Goal: Navigation & Orientation: Understand site structure

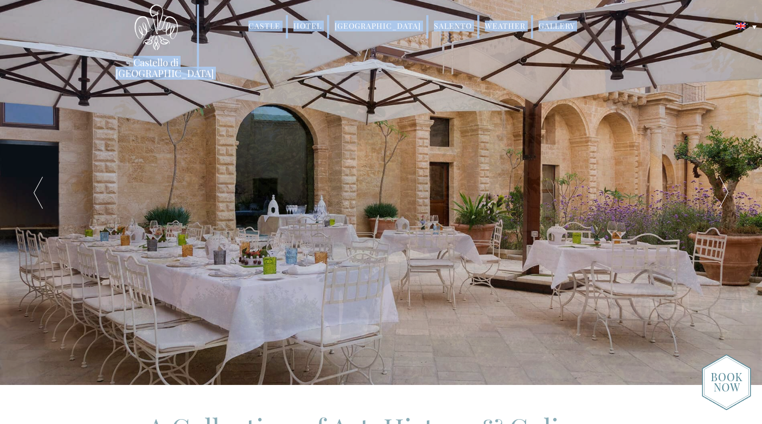
drag, startPoint x: 204, startPoint y: 67, endPoint x: 117, endPoint y: 68, distance: 86.8
click at [117, 68] on header "Castello di [GEOGRAPHIC_DATA] MENU [GEOGRAPHIC_DATA] History Frescoes Museum Ga…" at bounding box center [381, 37] width 762 height 74
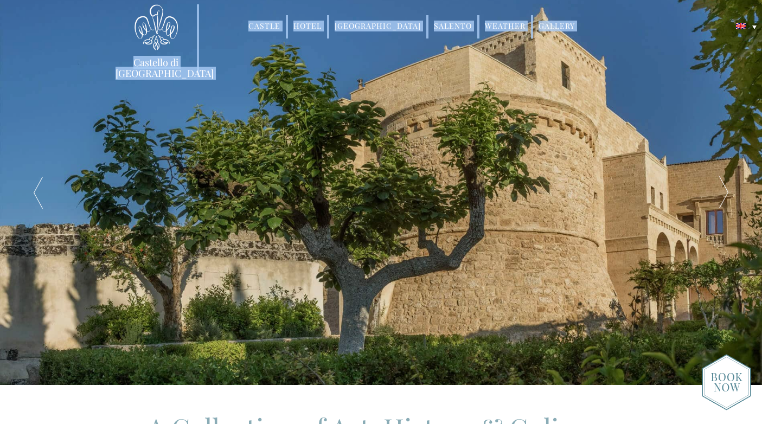
click at [117, 68] on link "Castello di [GEOGRAPHIC_DATA]" at bounding box center [156, 68] width 81 height 22
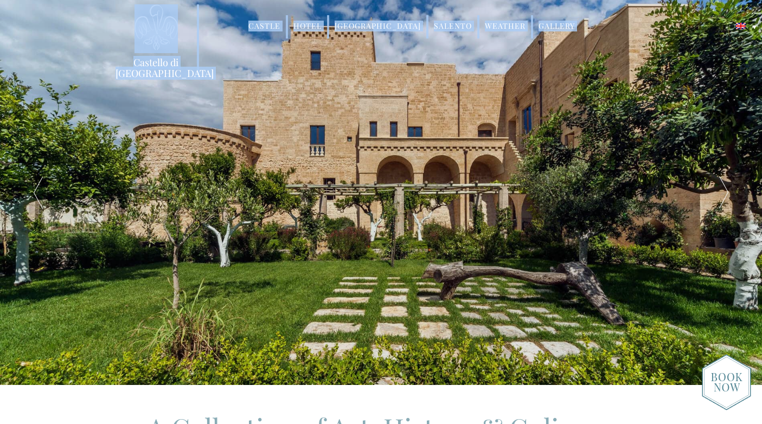
drag, startPoint x: 106, startPoint y: 62, endPoint x: 200, endPoint y: 63, distance: 94.4
click at [202, 65] on header "Castello di [GEOGRAPHIC_DATA] MENU [GEOGRAPHIC_DATA] History Frescoes Museum Ga…" at bounding box center [381, 37] width 762 height 74
click at [200, 63] on div "Castello di [GEOGRAPHIC_DATA] MENU [GEOGRAPHIC_DATA] History Frescoes Museum Ga…" at bounding box center [381, 40] width 548 height 73
